Goal: Find specific page/section: Find specific page/section

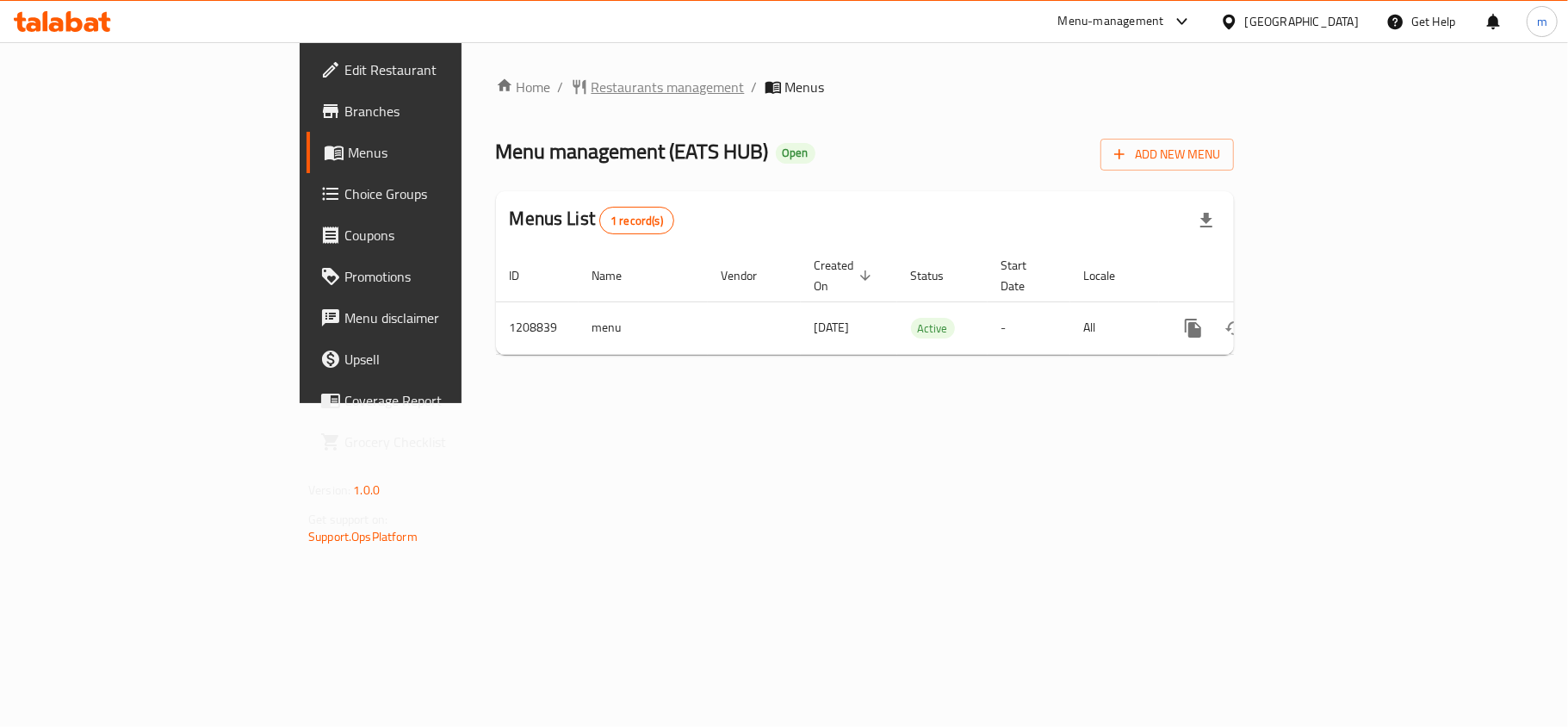
click at [592, 84] on span "Restaurants management" at bounding box center [668, 87] width 153 height 21
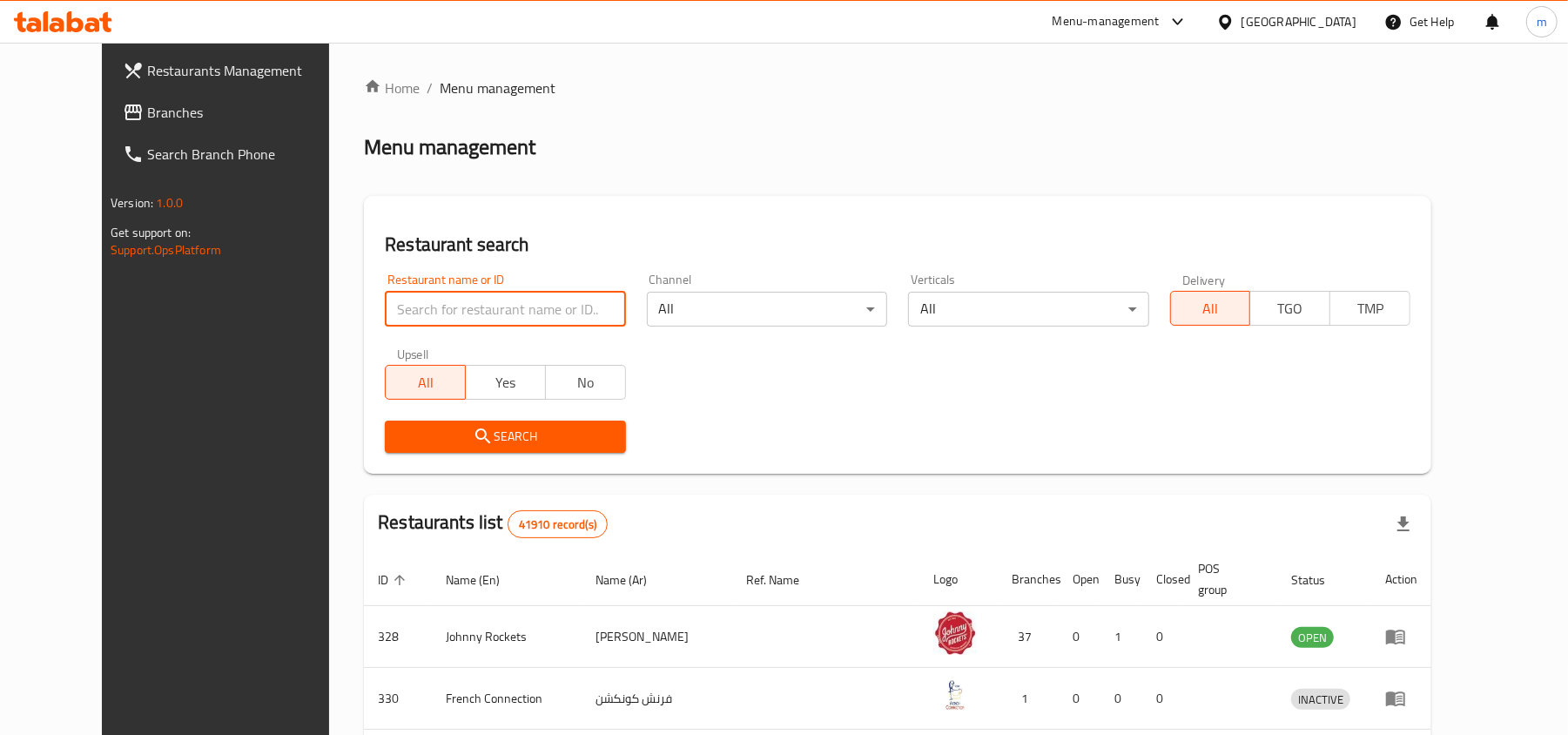
click at [385, 311] on input "search" at bounding box center [505, 309] width 240 height 35
paste input "670816"
type input "670816"
click at [399, 433] on span "Search" at bounding box center [505, 436] width 213 height 22
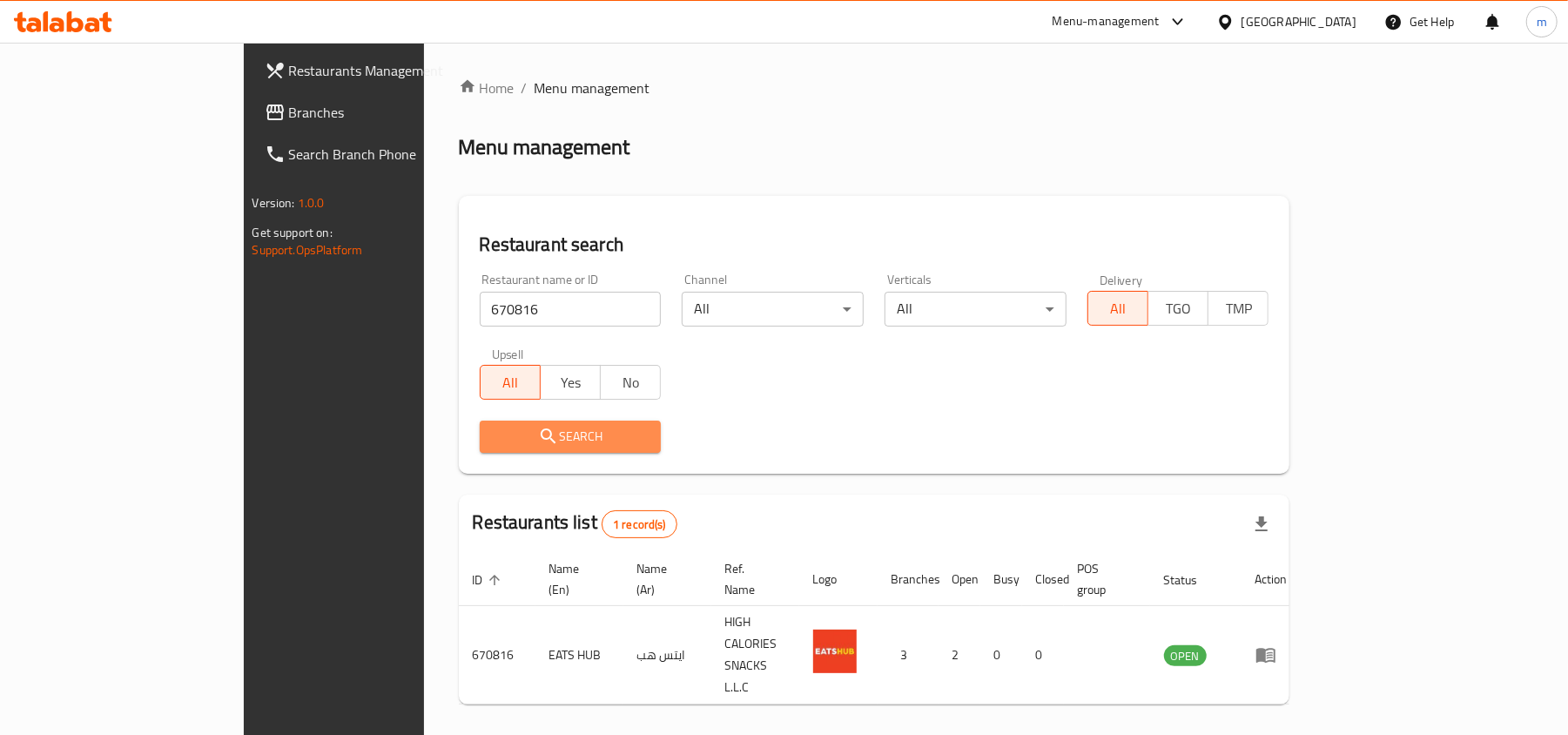
click at [493, 434] on span "Search" at bounding box center [570, 436] width 154 height 22
click at [289, 112] on span "Branches" at bounding box center [390, 112] width 203 height 21
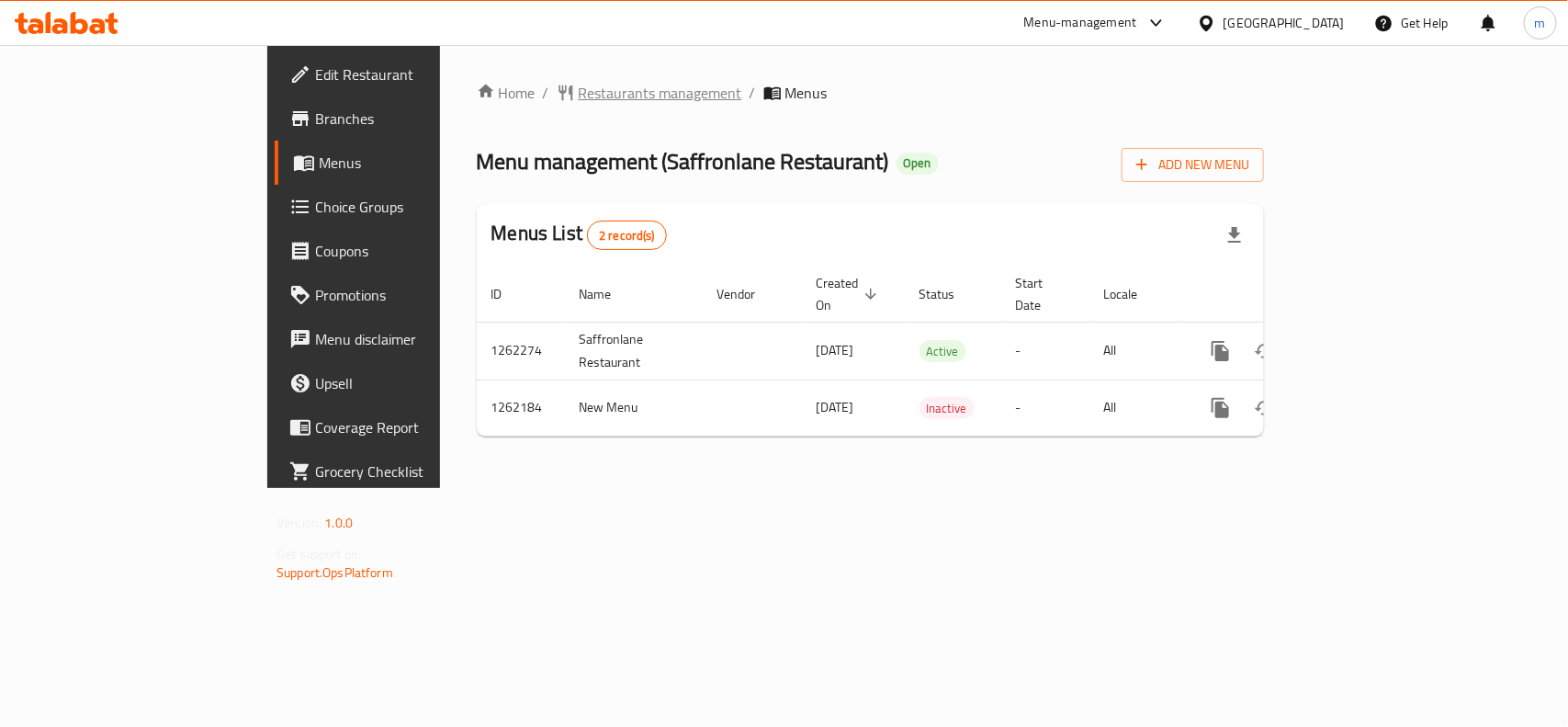
click at [578, 89] on span "Restaurants management" at bounding box center [660, 93] width 163 height 22
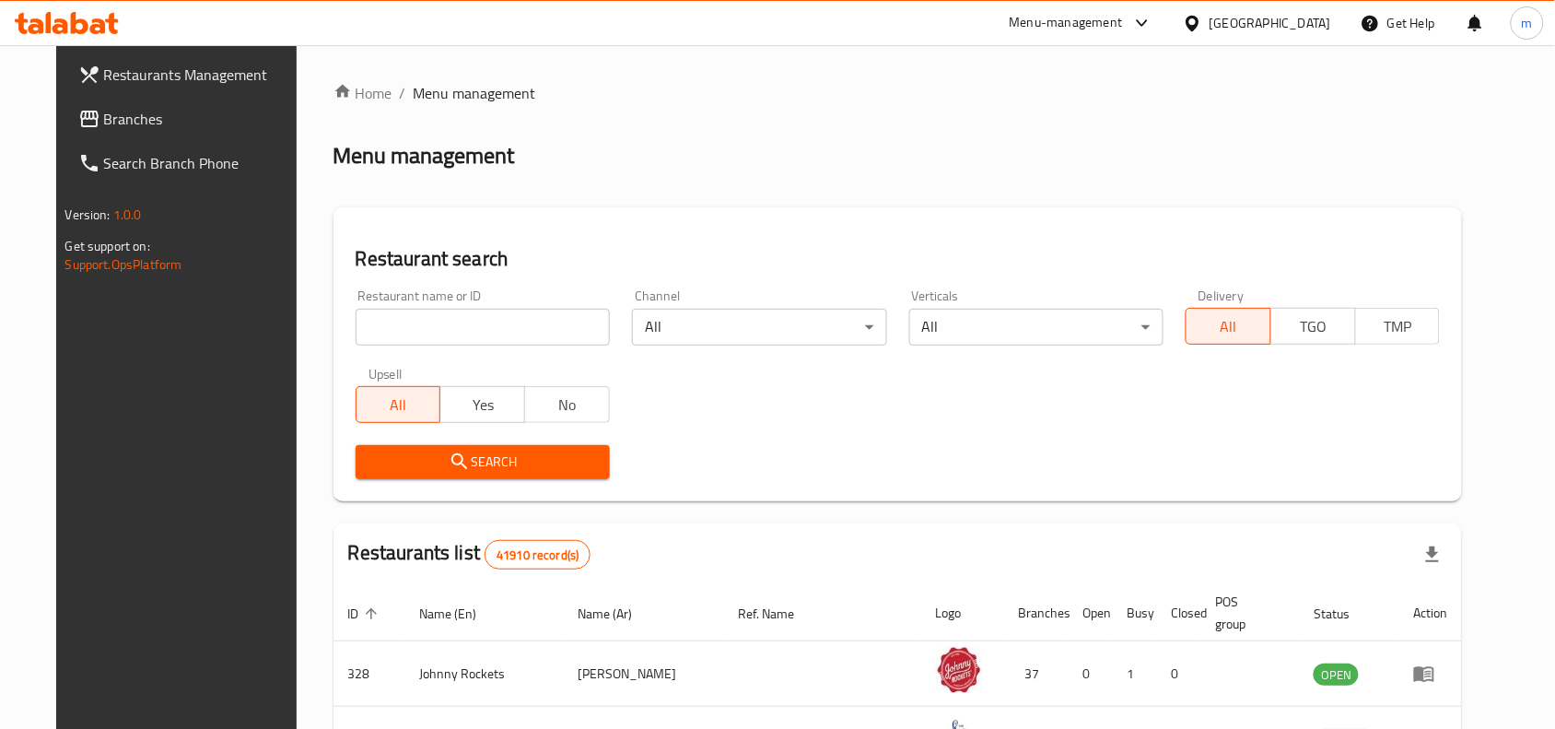
click at [405, 325] on input "search" at bounding box center [483, 327] width 254 height 37
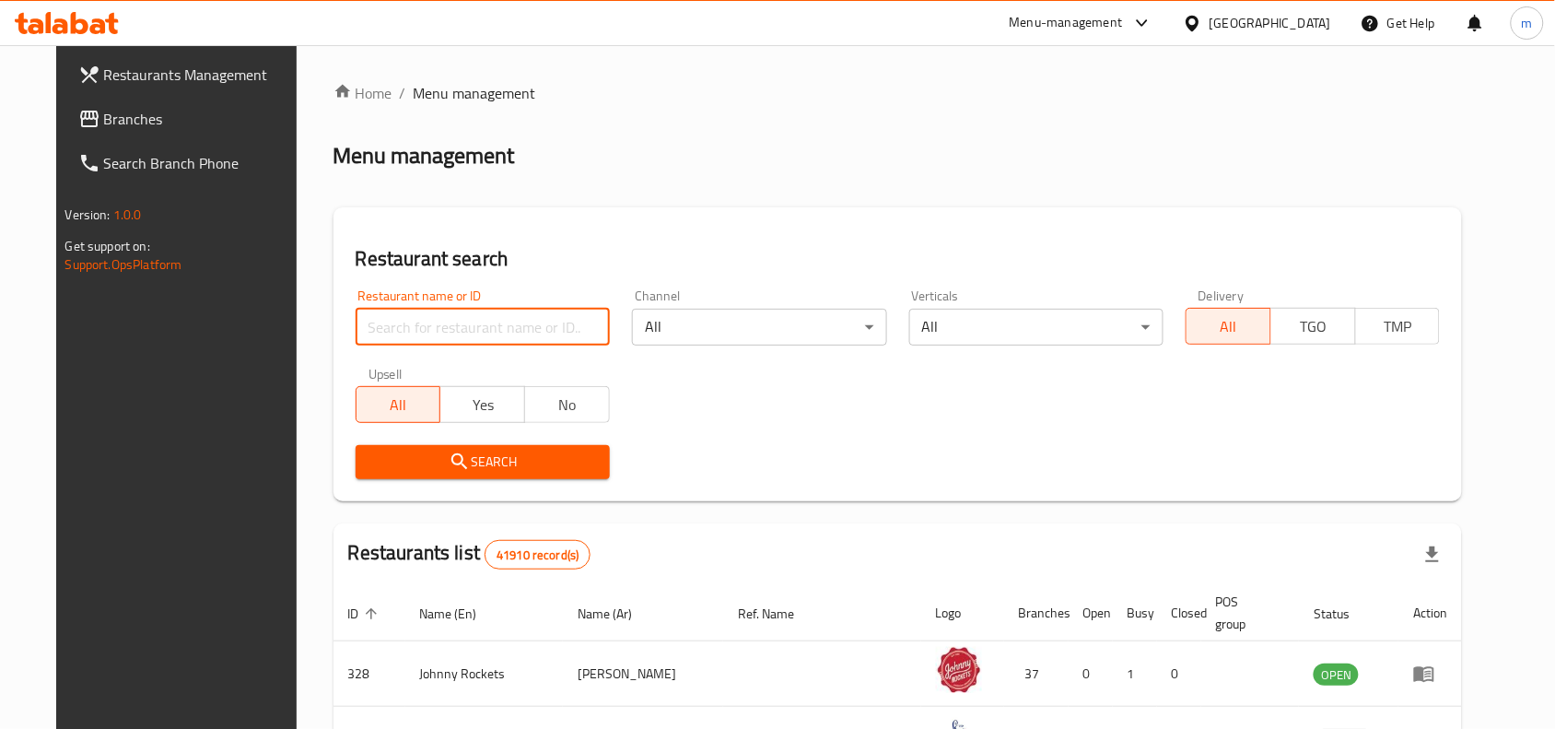
paste input "685457"
type input "685457"
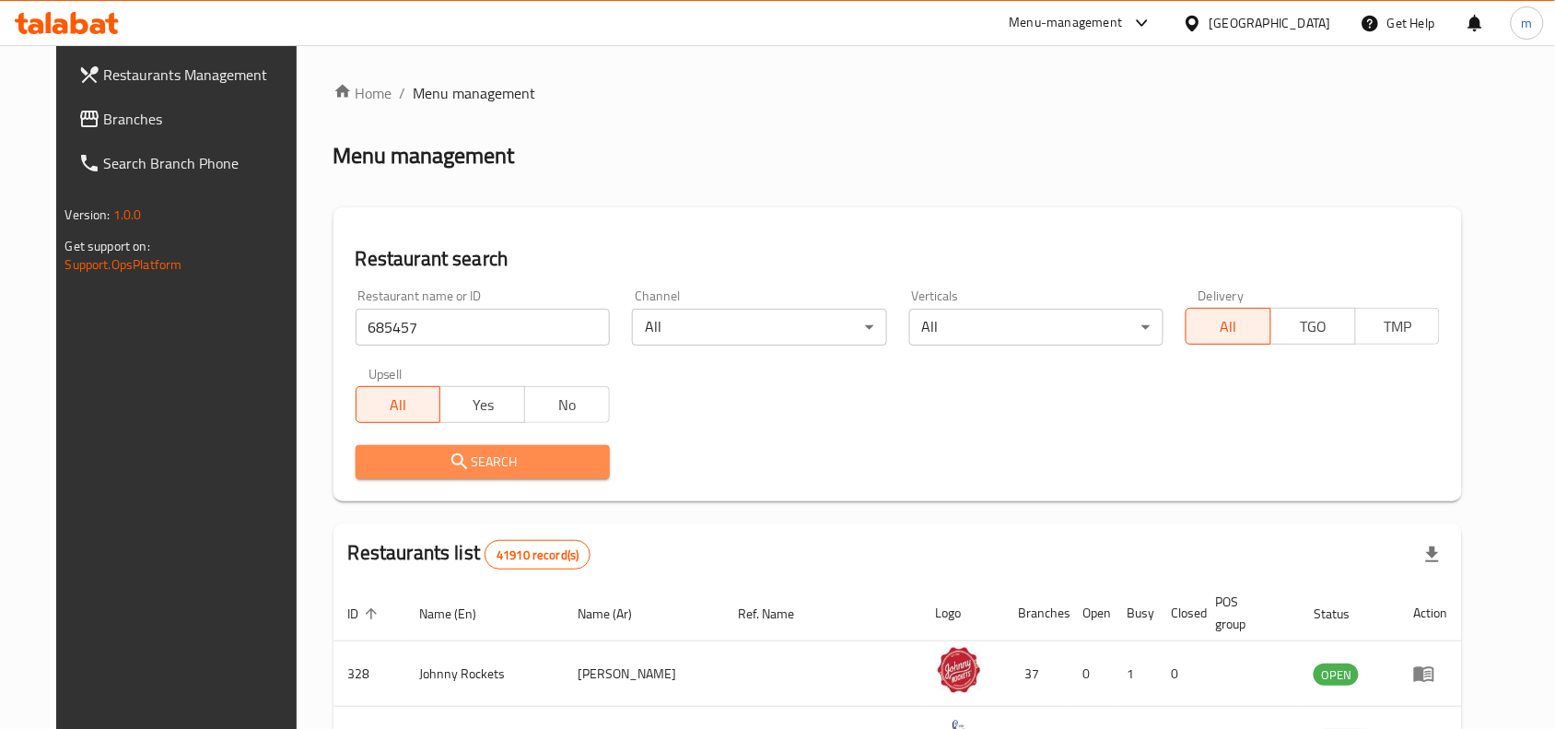
click at [462, 462] on span "Search" at bounding box center [482, 461] width 225 height 23
